Goal: Task Accomplishment & Management: Use online tool/utility

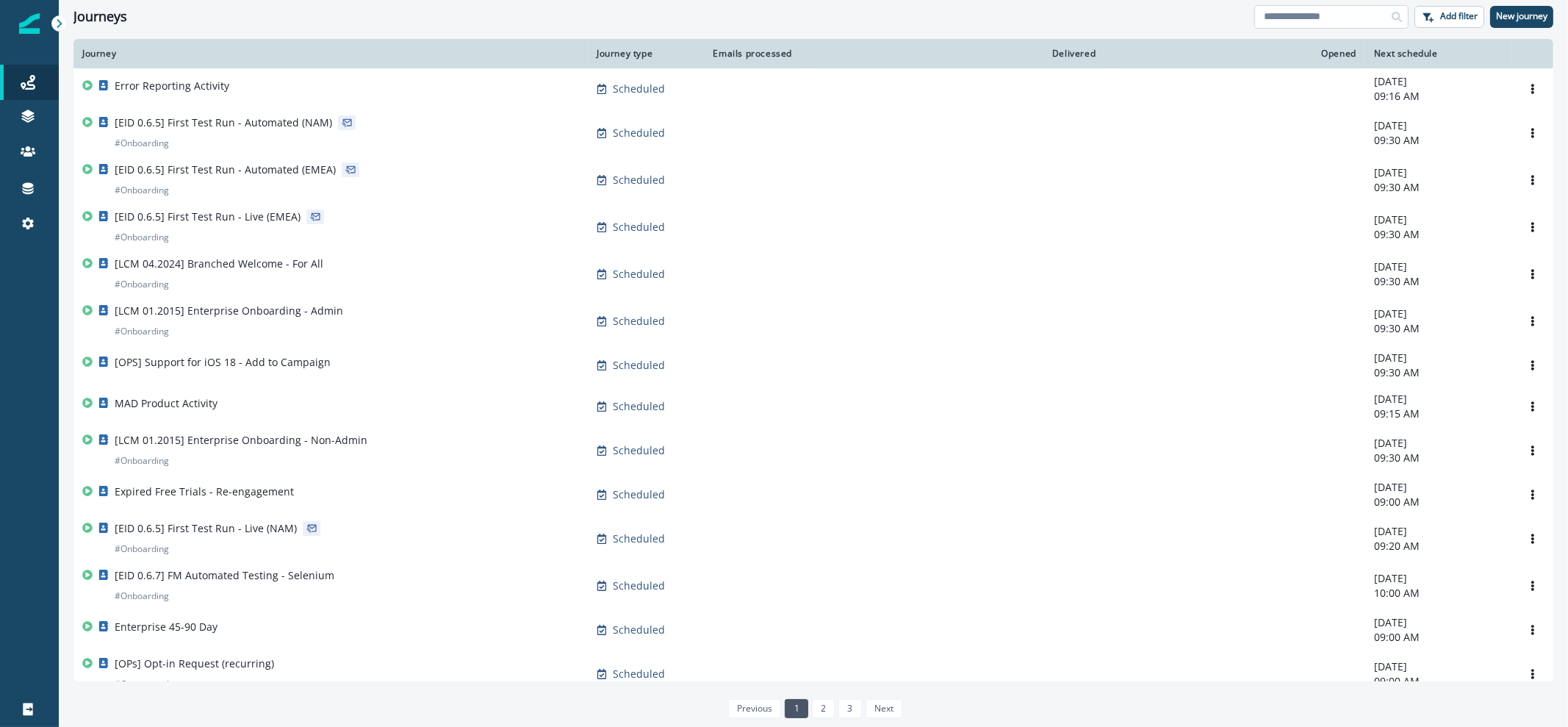
click at [1317, 23] on input at bounding box center [1332, 17] width 155 height 23
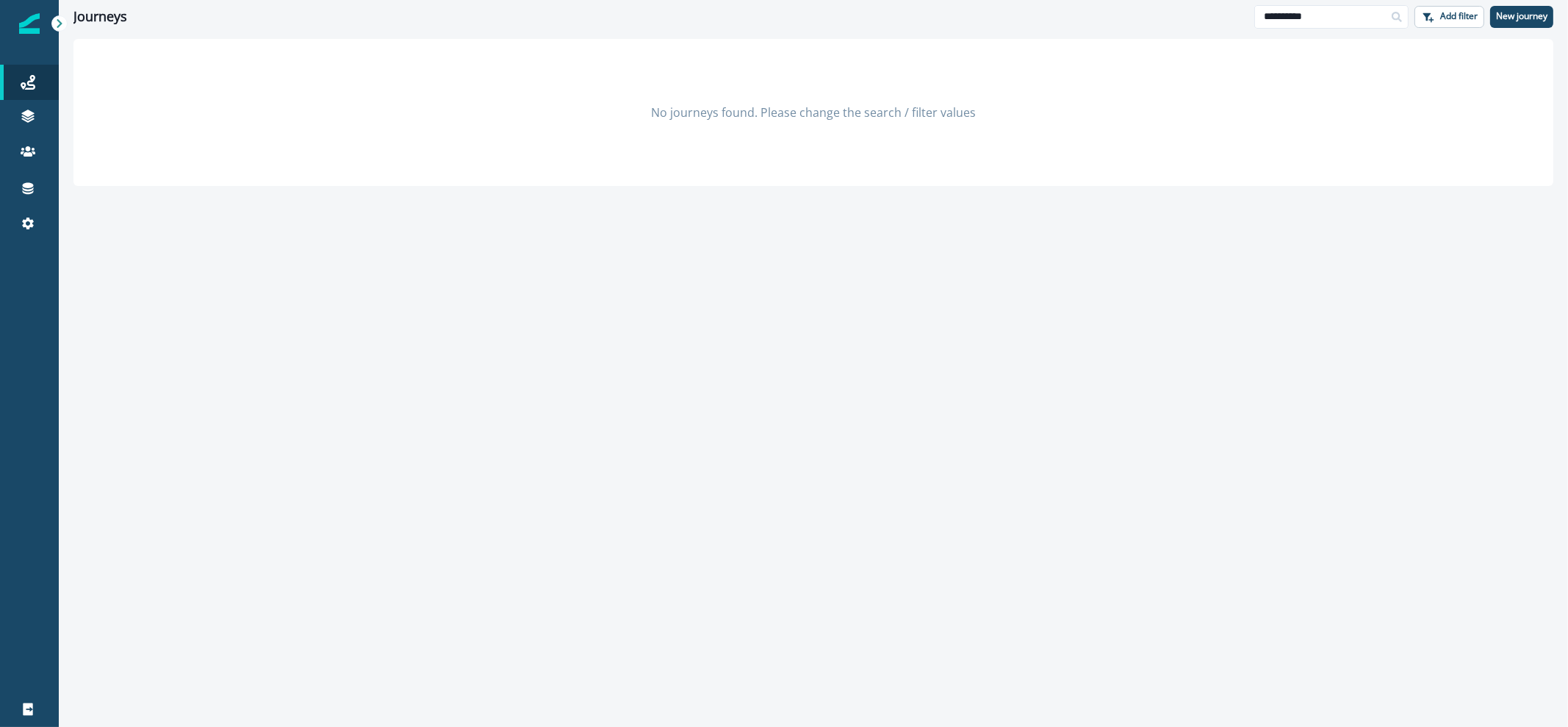
click at [1394, 17] on icon at bounding box center [1397, 17] width 10 height 10
click at [1341, 22] on input "*********" at bounding box center [1332, 17] width 155 height 23
click at [1347, 21] on input "**********" at bounding box center [1332, 17] width 155 height 23
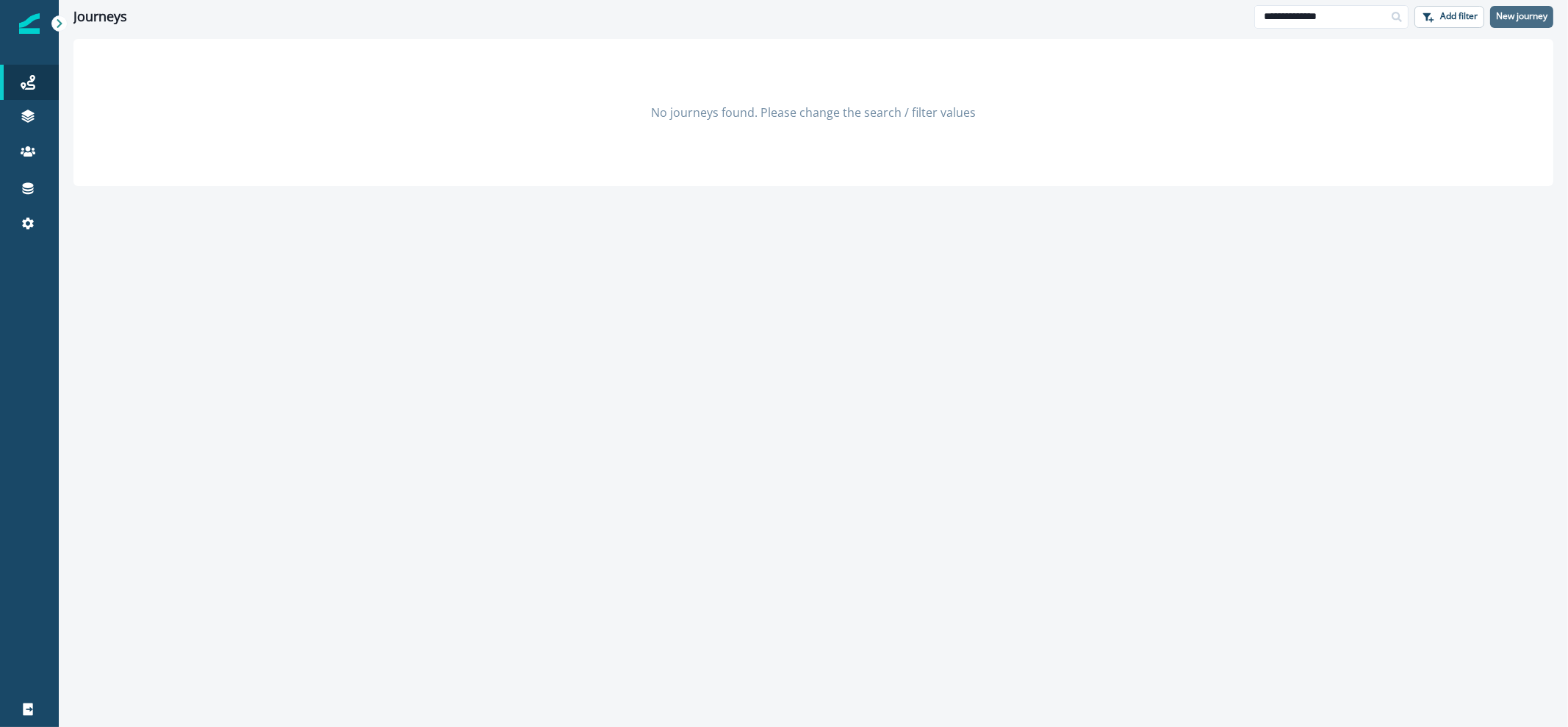
type input "**********"
click at [1508, 21] on p "New journey" at bounding box center [1521, 17] width 51 height 10
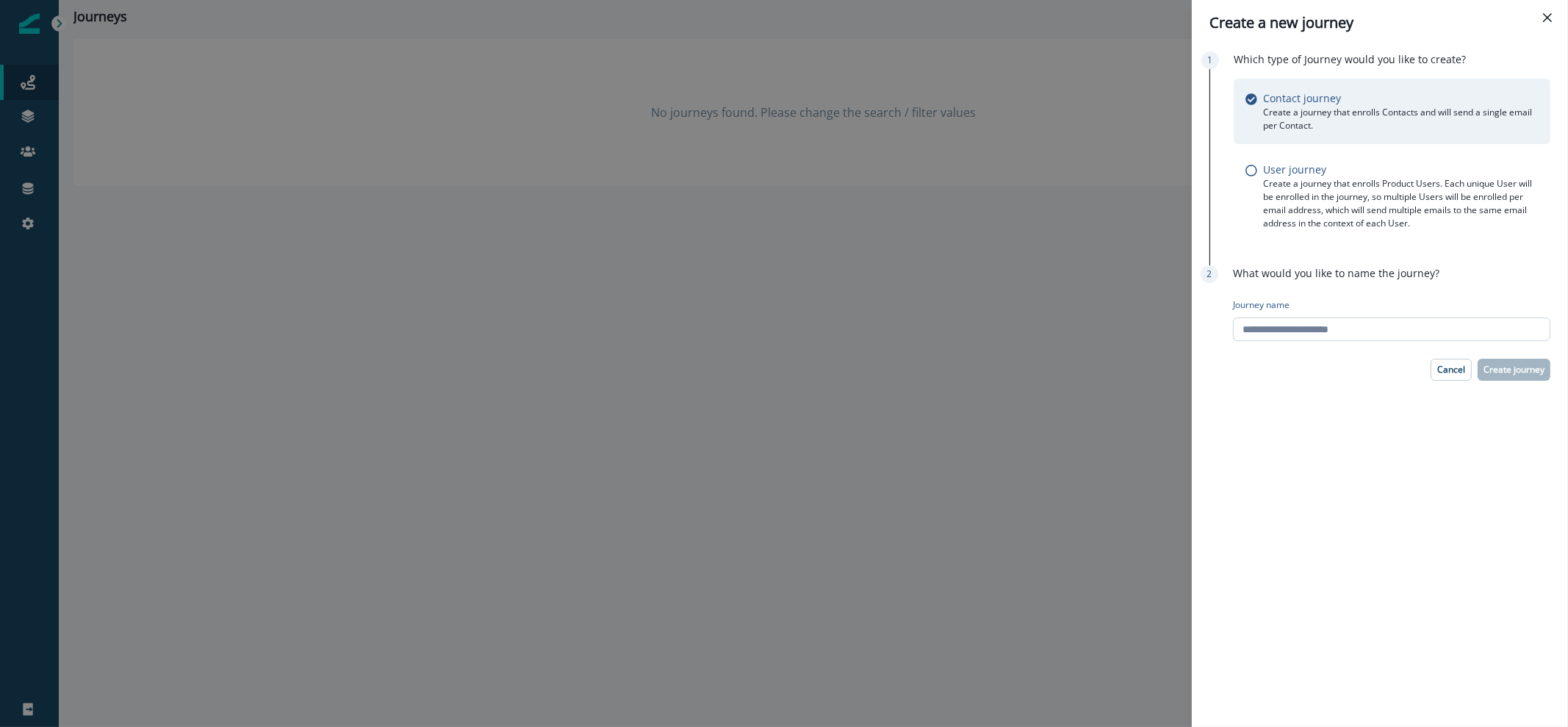
click at [1319, 320] on input "Journey name" at bounding box center [1391, 328] width 317 height 23
type input "**********"
click at [1511, 369] on p "Create journey" at bounding box center [1514, 370] width 61 height 10
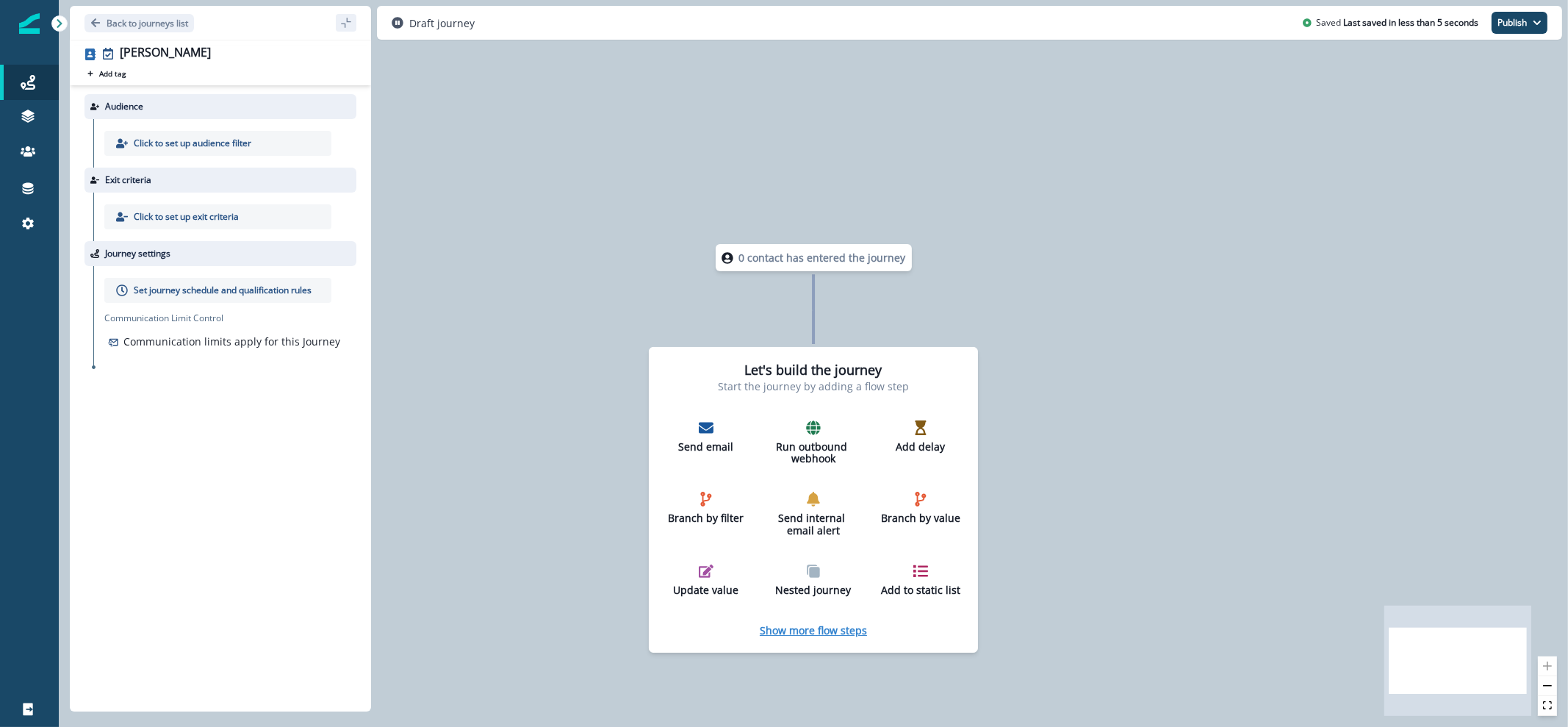
click at [817, 630] on p "Show more flow steps" at bounding box center [813, 630] width 107 height 14
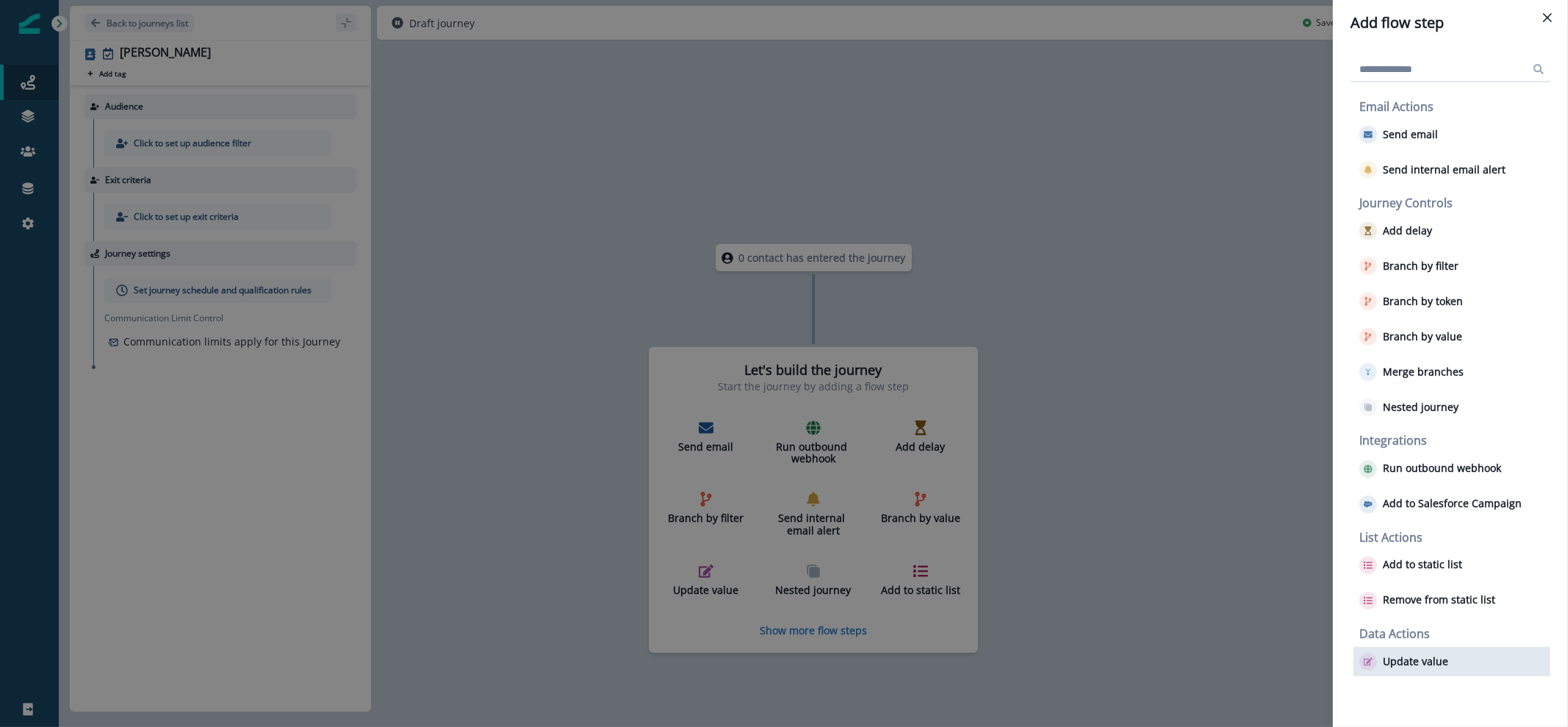
click at [1426, 668] on button "Update value" at bounding box center [1404, 661] width 89 height 17
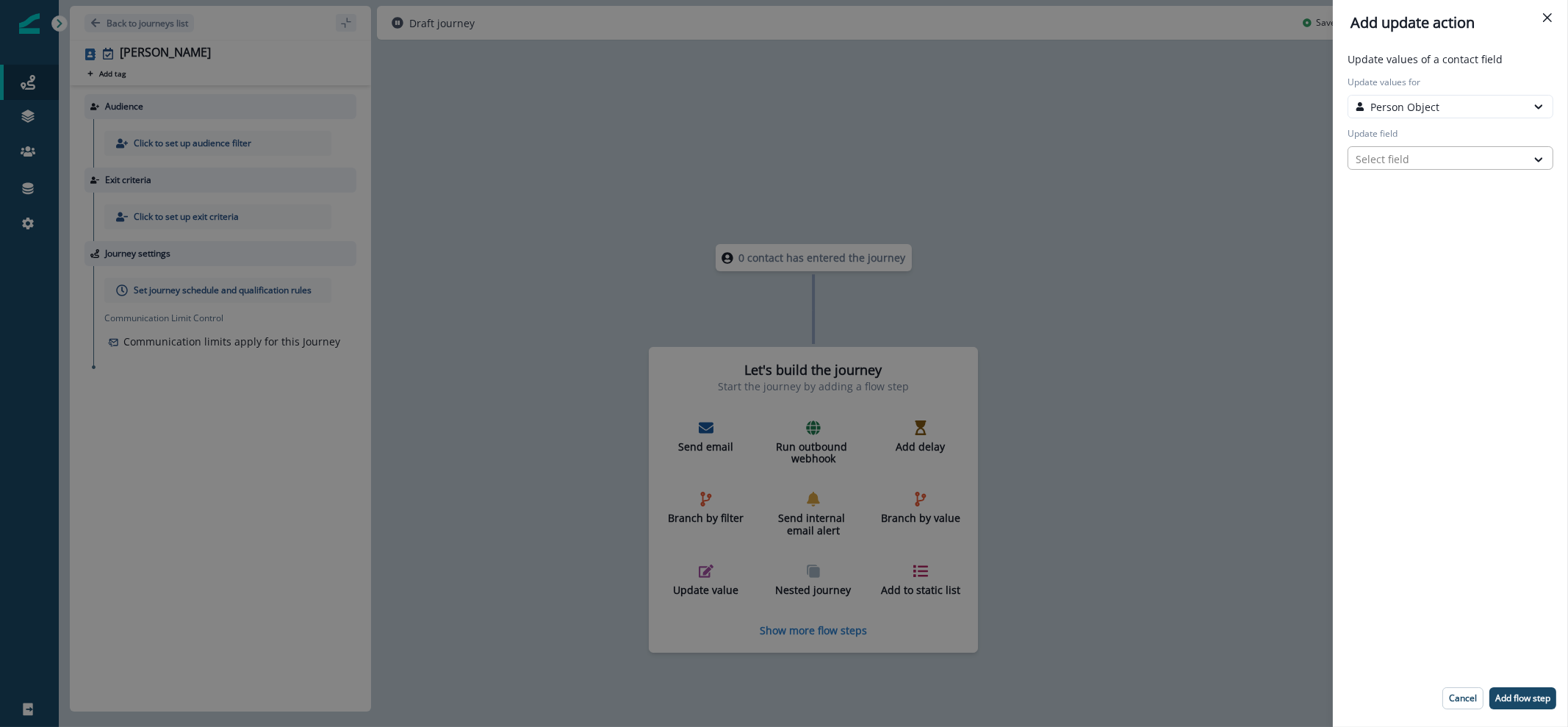
click at [1460, 162] on div at bounding box center [1438, 159] width 163 height 18
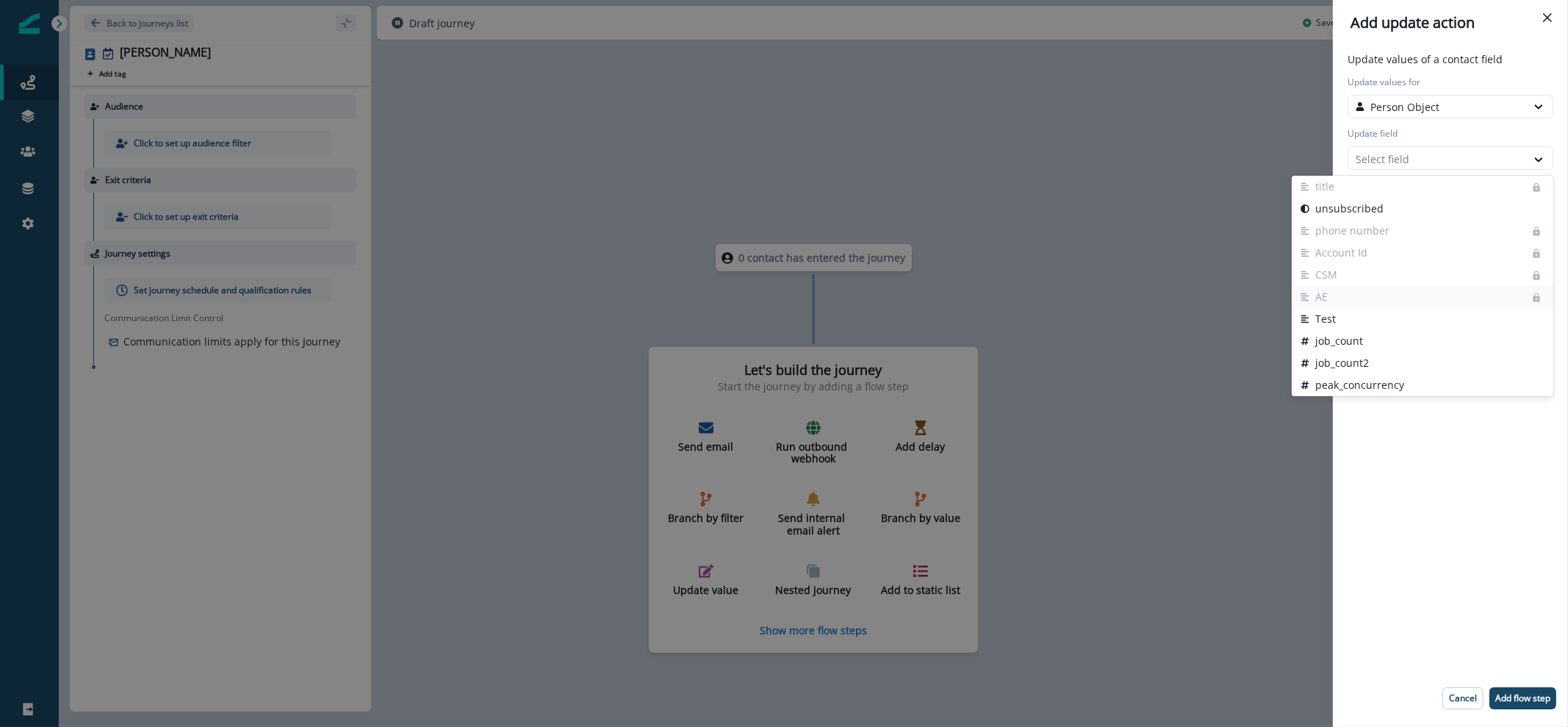
scroll to position [183, 0]
click at [1446, 277] on button "job_count2" at bounding box center [1422, 270] width 261 height 22
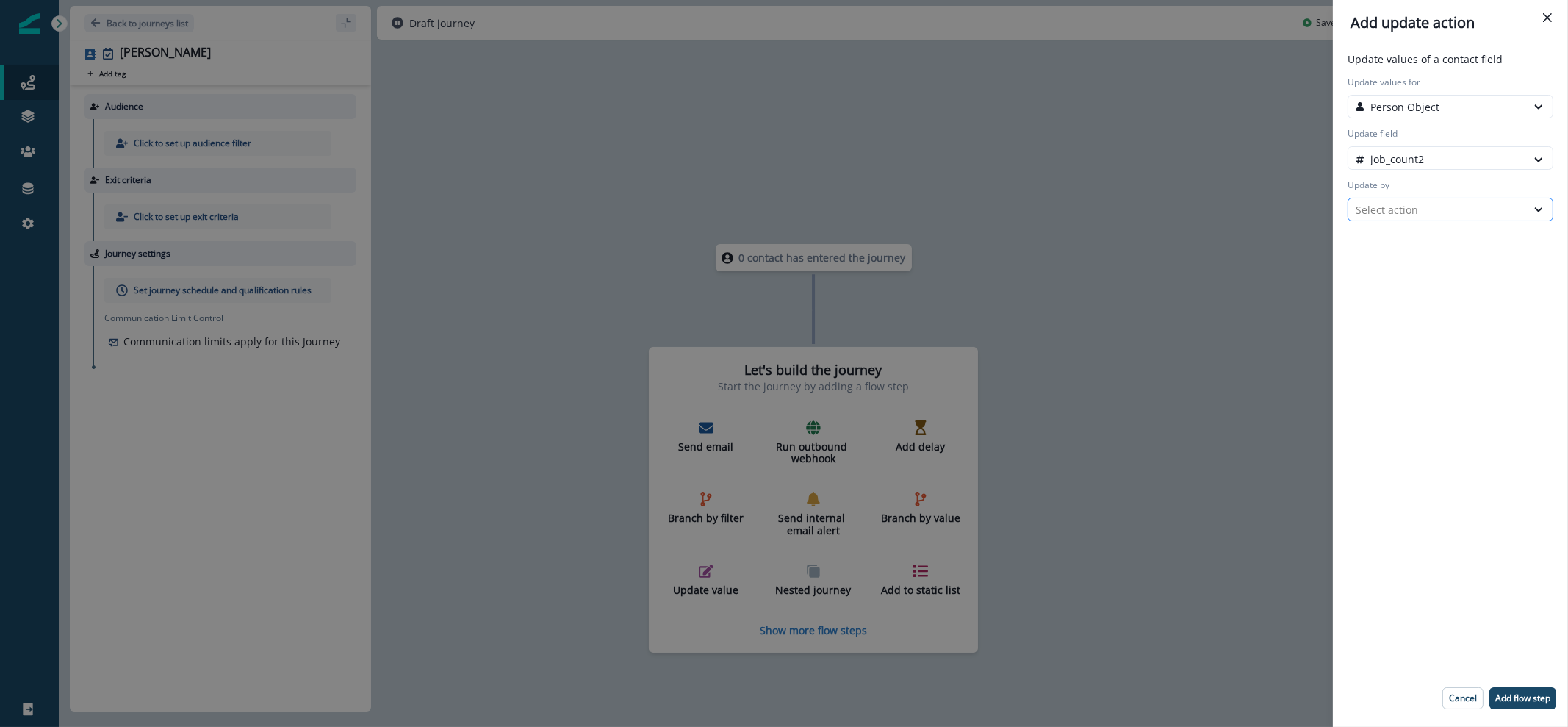
click at [1473, 212] on div "Select action" at bounding box center [1438, 210] width 163 height 16
click at [1465, 280] on button "Formula" at bounding box center [1450, 284] width 206 height 22
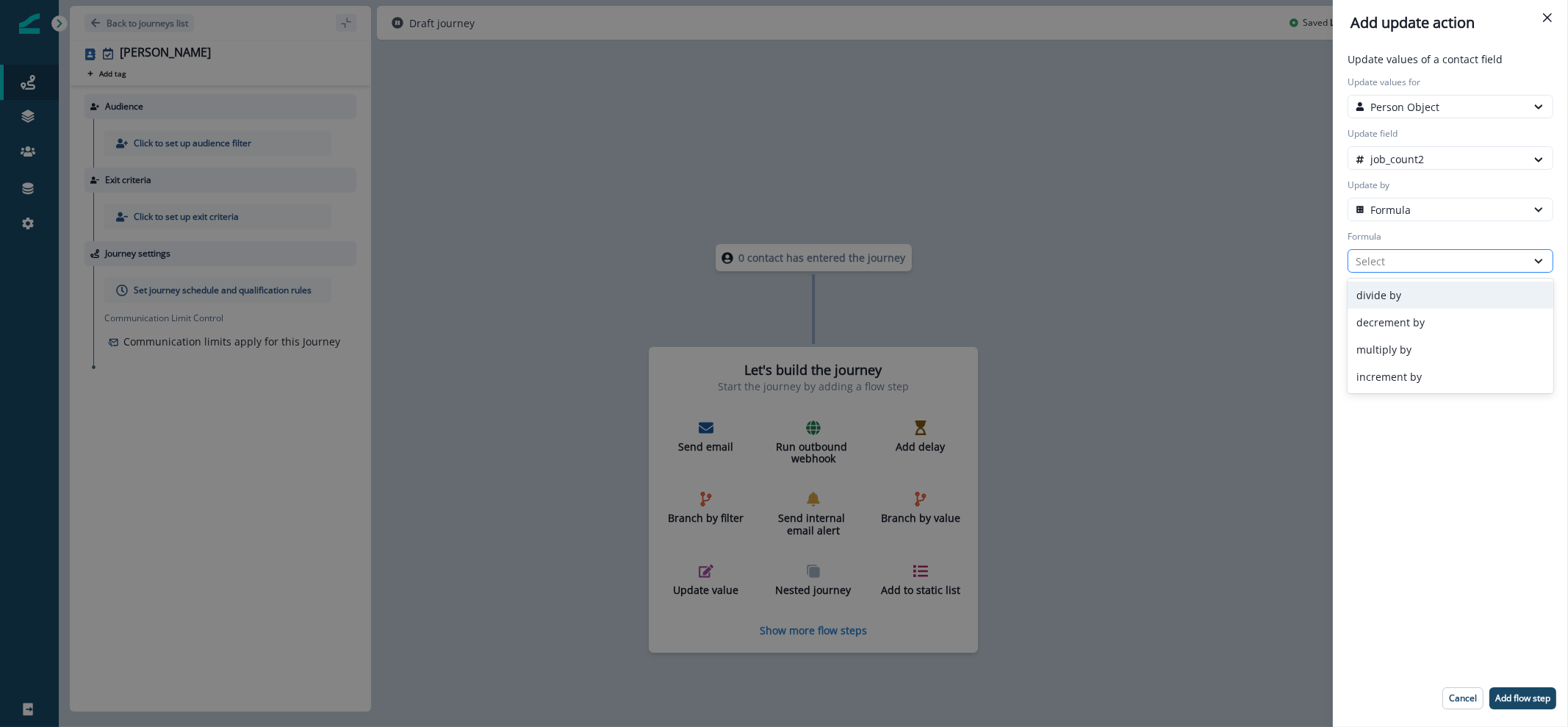
click at [1470, 259] on div "Select" at bounding box center [1438, 261] width 163 height 16
click at [1481, 383] on div "increment by" at bounding box center [1450, 376] width 206 height 27
click at [1493, 322] on input "Value" at bounding box center [1450, 312] width 206 height 23
click at [1554, 305] on div "Value" at bounding box center [1451, 302] width 212 height 43
type input "*"
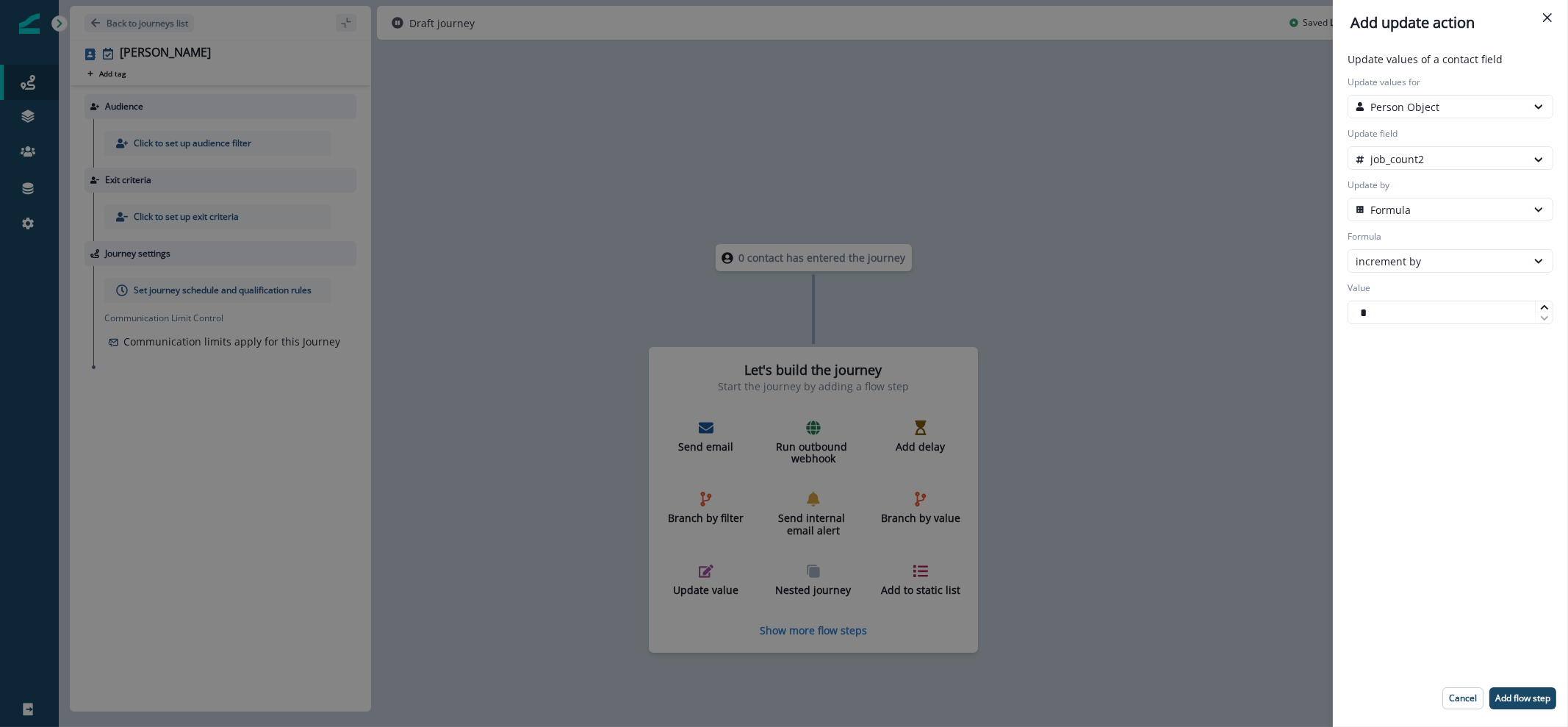
click at [1545, 308] on icon at bounding box center [1545, 307] width 9 height 9
click at [1542, 20] on button "Close" at bounding box center [1547, 17] width 23 height 23
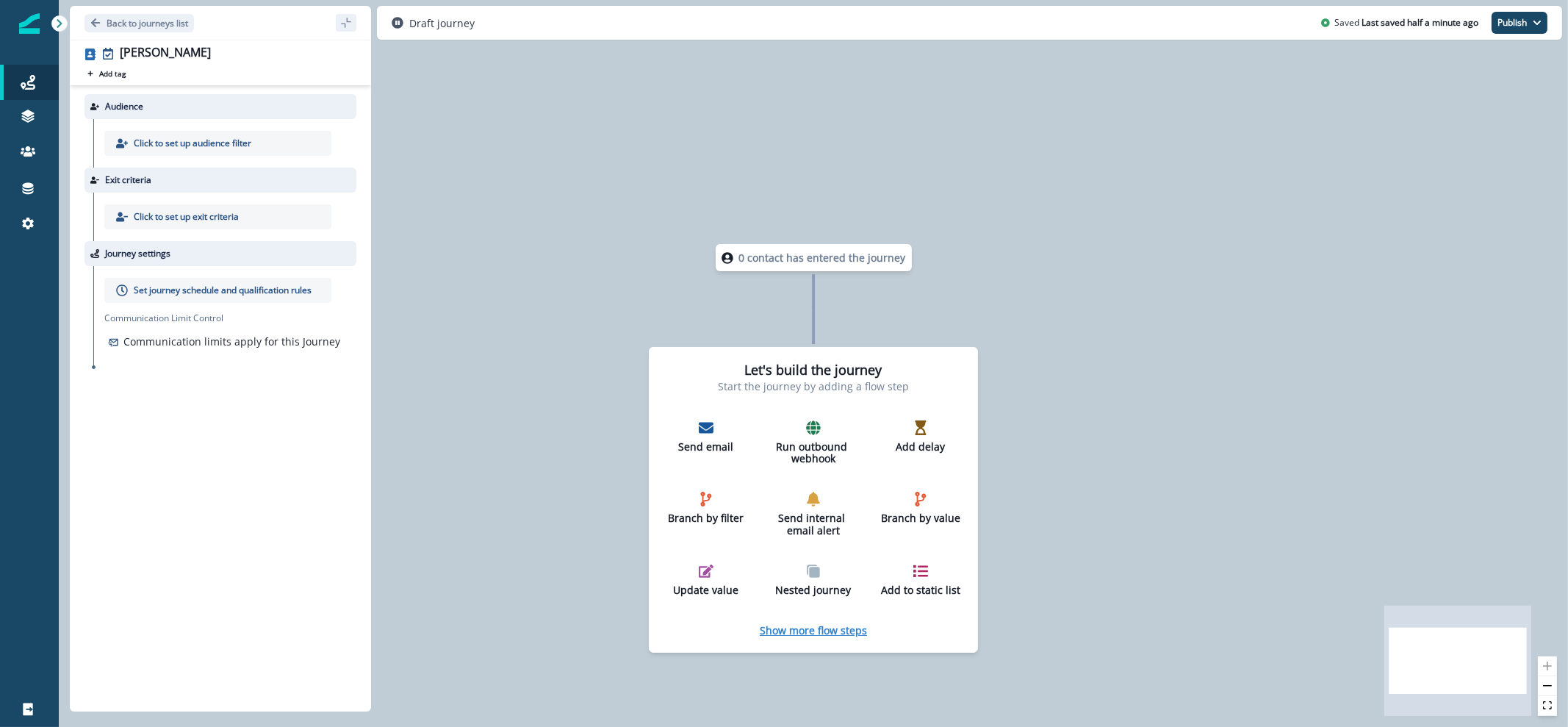
click at [850, 624] on p "Show more flow steps" at bounding box center [813, 630] width 107 height 14
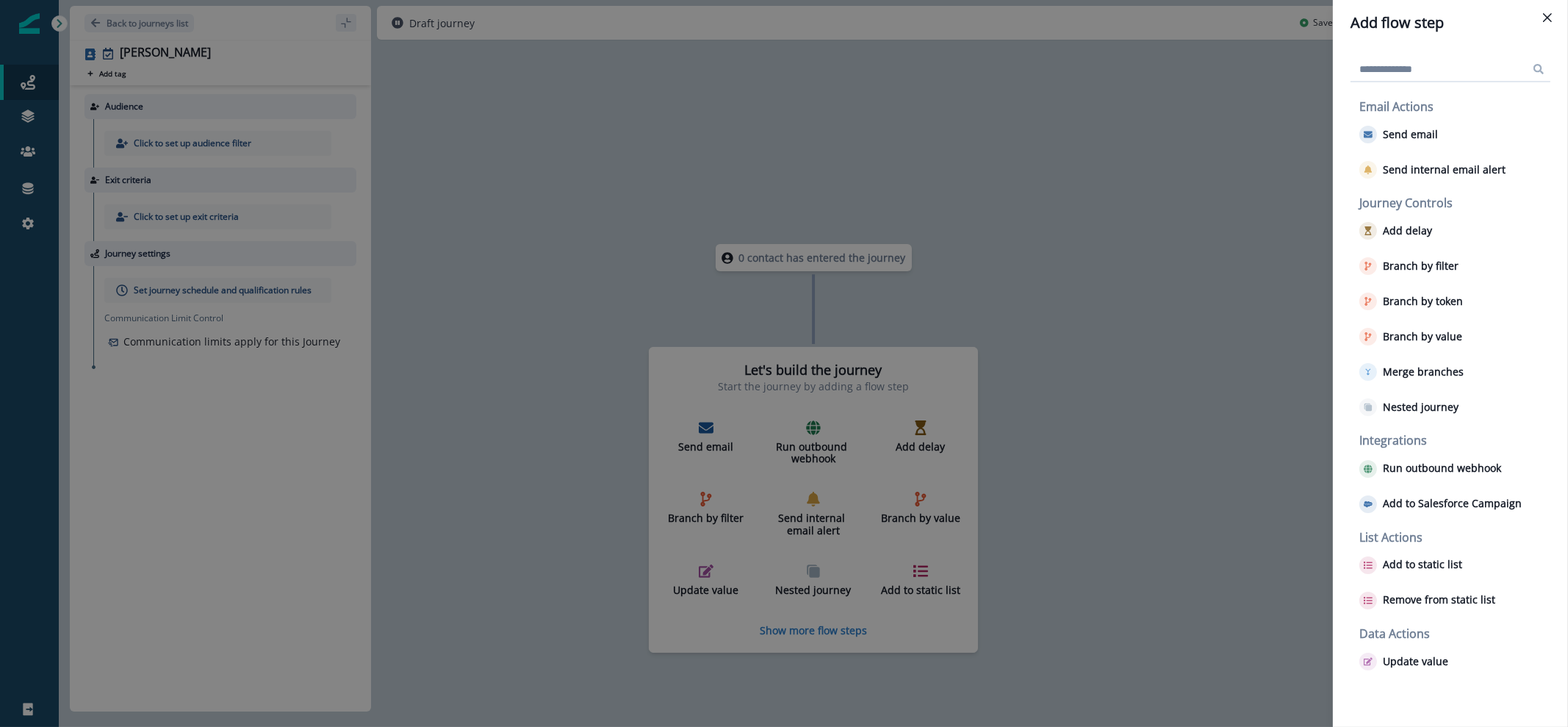
click at [436, 428] on div "Add flow step Email Actions Send email Send internal email alert Journey Contro…" at bounding box center [784, 363] width 1568 height 727
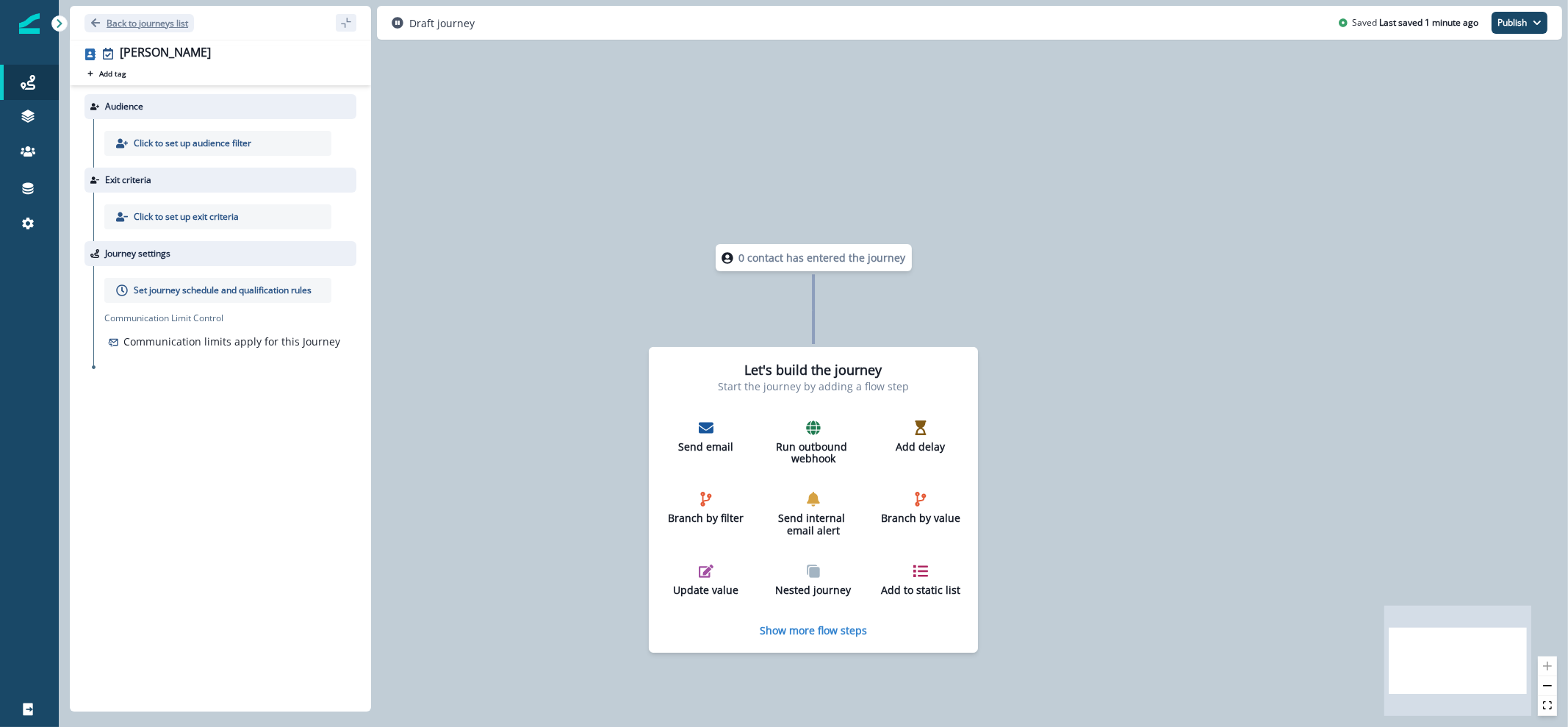
click at [96, 23] on icon "Go back" at bounding box center [96, 23] width 9 height 9
